Goal: Information Seeking & Learning: Learn about a topic

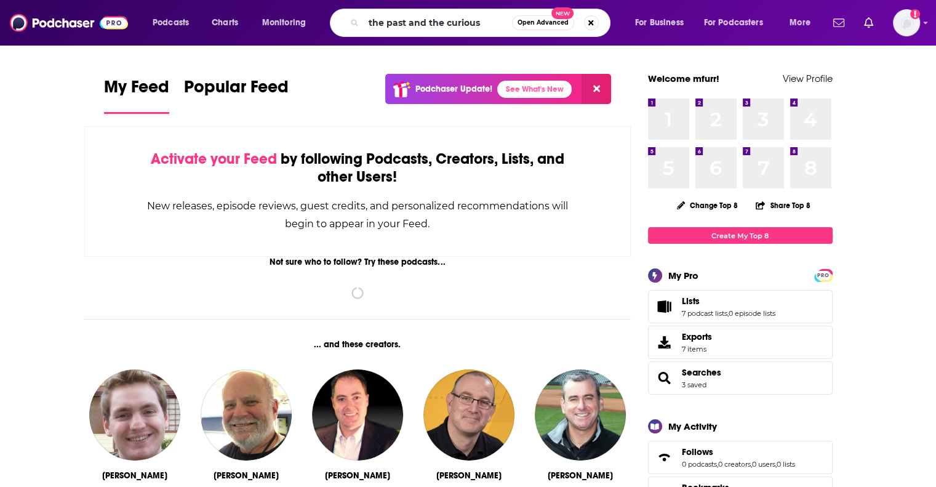
type input "the past and the curious"
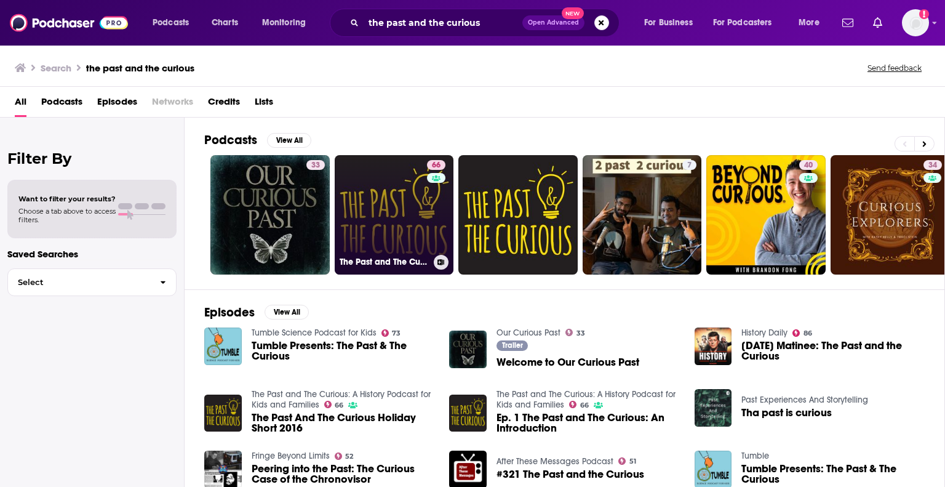
click at [377, 218] on link "66 The Past and The Curious: A History Podcast for Kids and Families" at bounding box center [394, 214] width 119 height 119
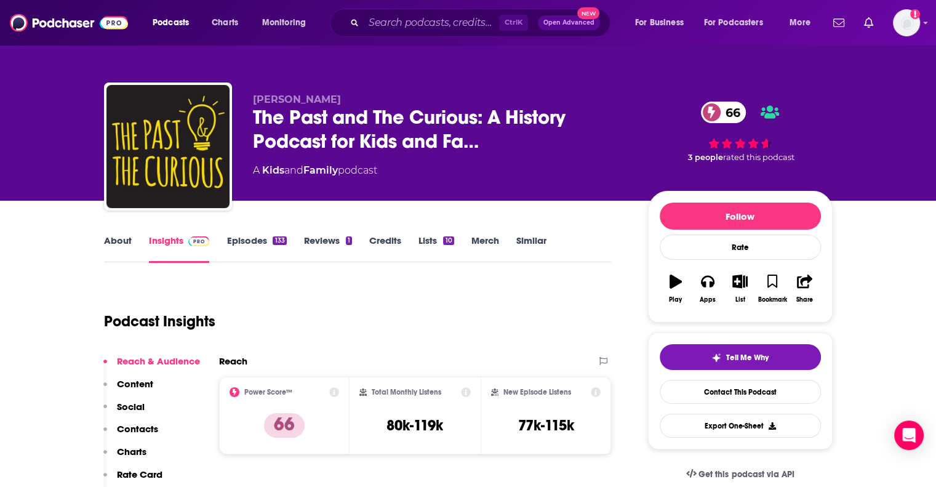
click at [278, 239] on div "133" at bounding box center [280, 240] width 14 height 9
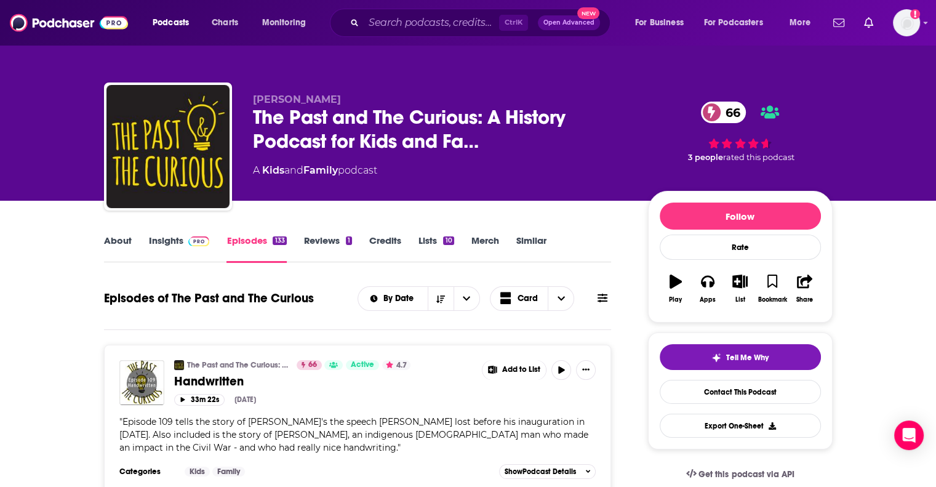
click at [116, 238] on link "About" at bounding box center [118, 248] width 28 height 28
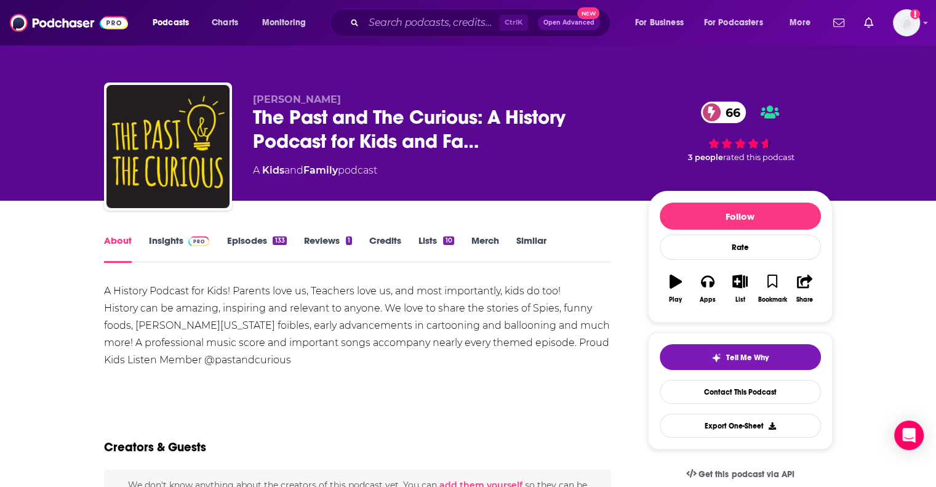
click at [162, 236] on link "Insights" at bounding box center [179, 248] width 61 height 28
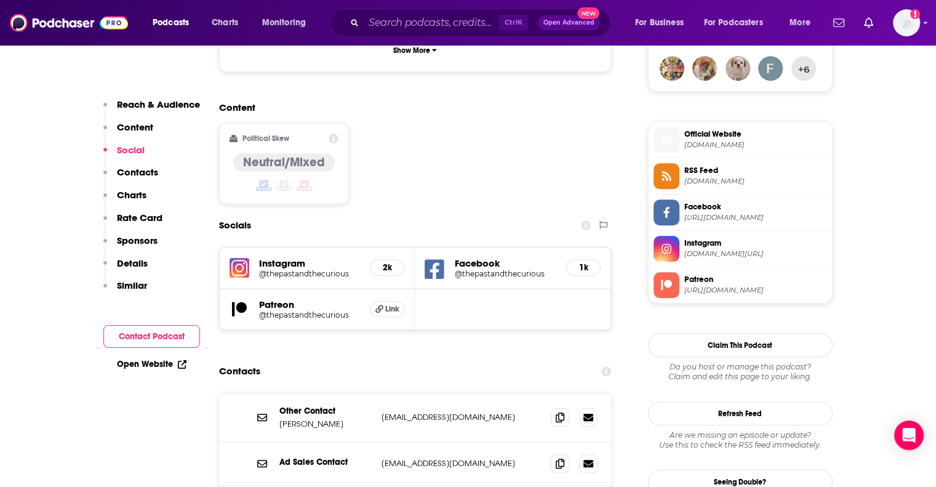
scroll to position [677, 0]
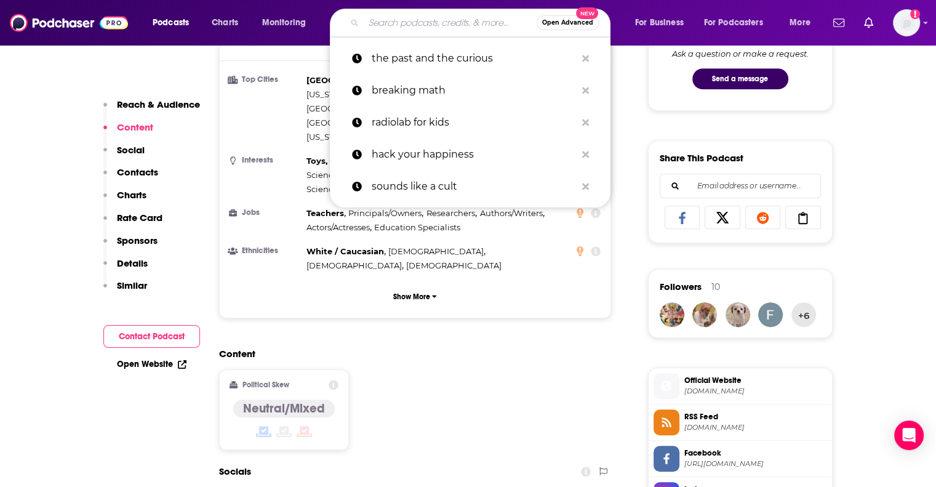
click at [391, 28] on input "Search podcasts, credits, & more..." at bounding box center [450, 23] width 173 height 20
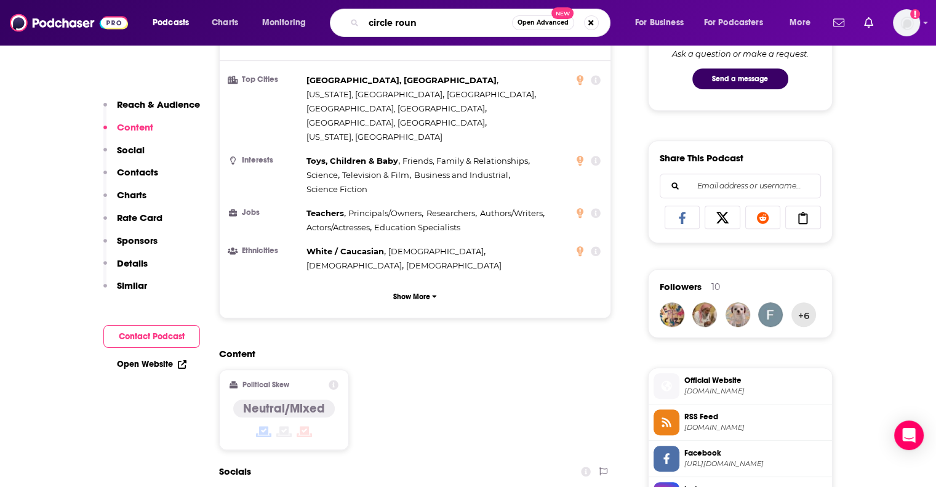
type input "circle round"
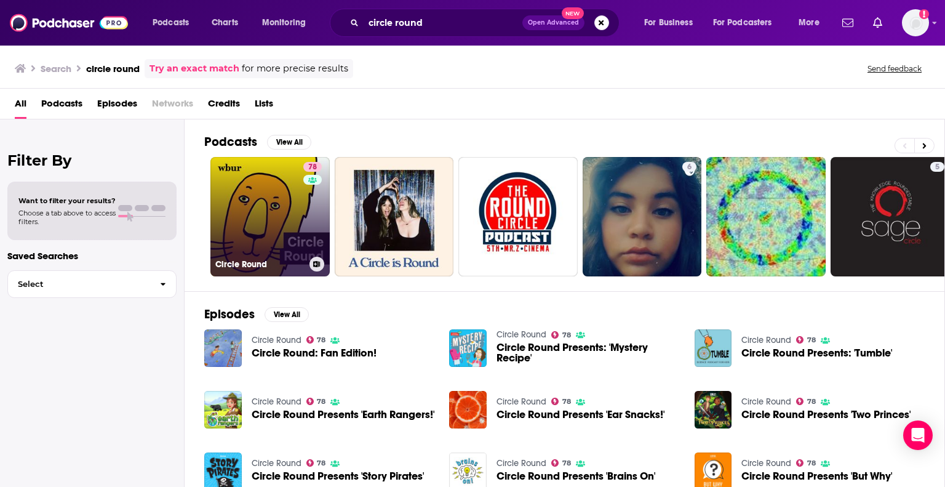
click at [237, 202] on link "78 Circle Round" at bounding box center [269, 216] width 119 height 119
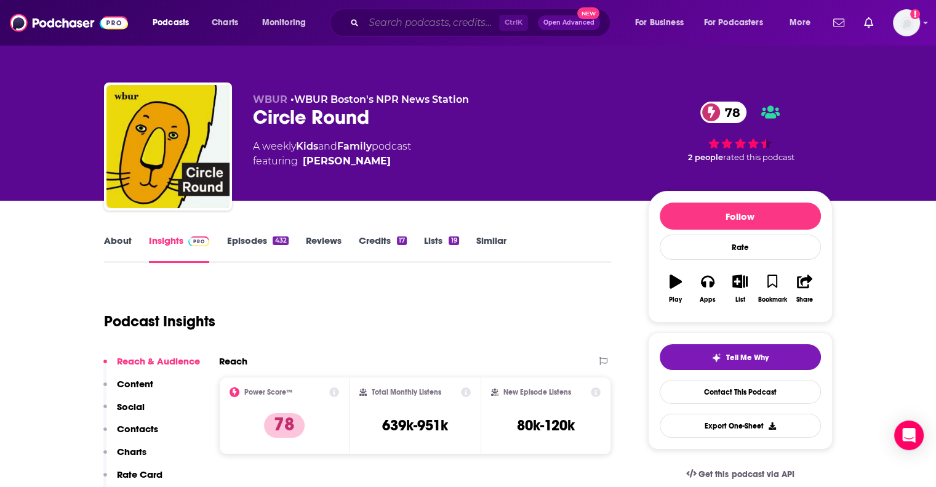
click at [401, 17] on input "Search podcasts, credits, & more..." at bounding box center [431, 23] width 135 height 20
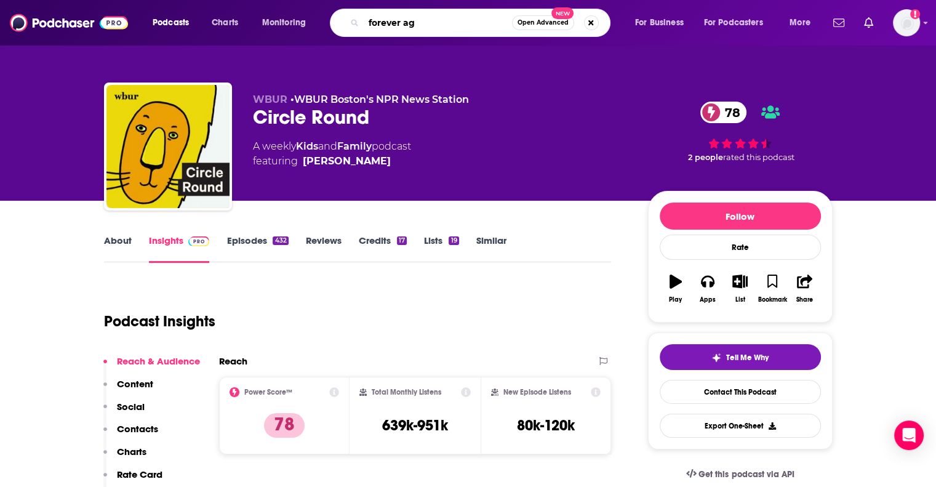
type input "forever ago"
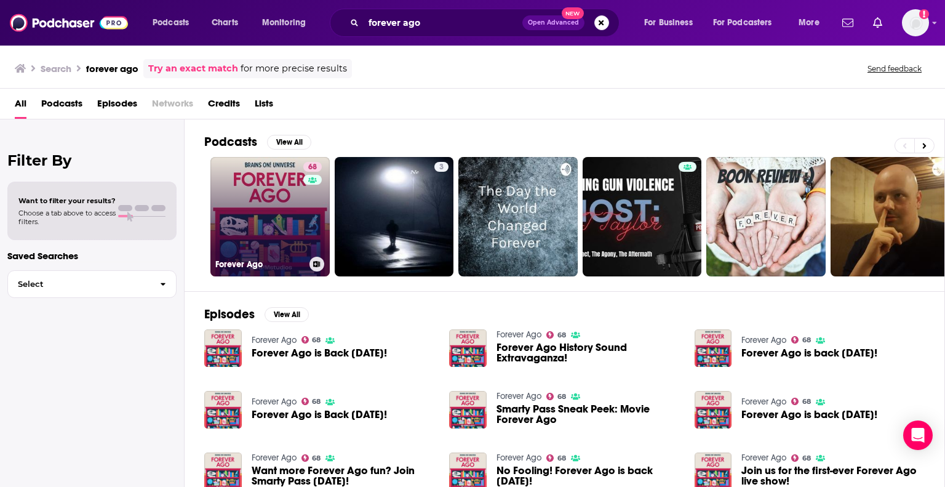
click at [266, 230] on link "68 Forever Ago" at bounding box center [269, 216] width 119 height 119
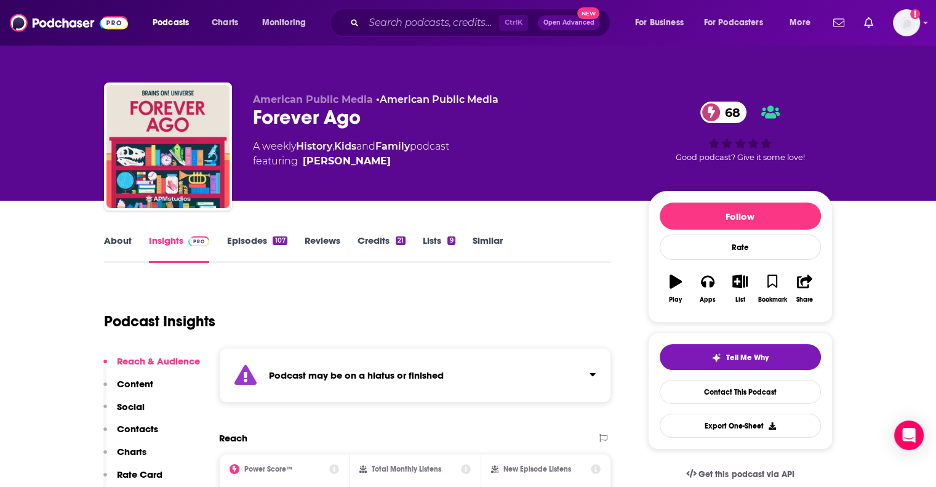
click at [270, 244] on link "Episodes 107" at bounding box center [256, 248] width 60 height 28
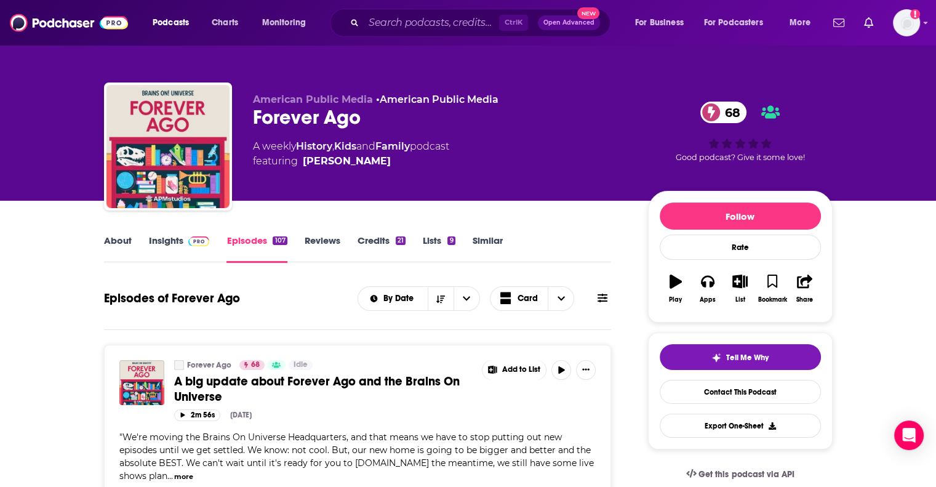
scroll to position [185, 0]
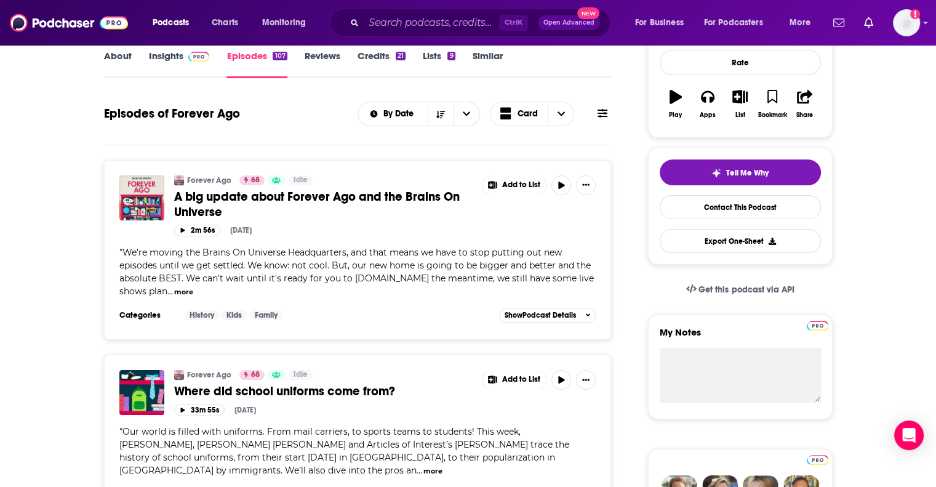
click at [174, 289] on button "more" at bounding box center [183, 292] width 19 height 10
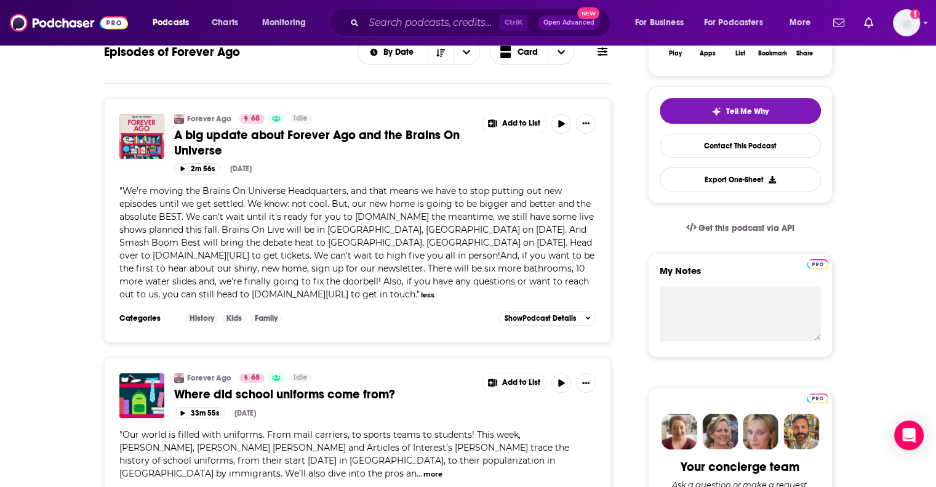
scroll to position [0, 0]
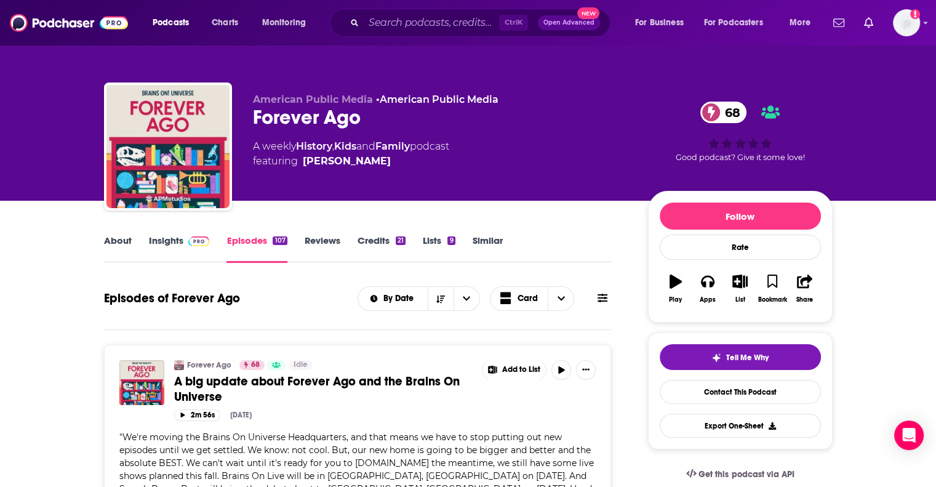
click at [159, 234] on link "Insights" at bounding box center [179, 248] width 61 height 28
